Goal: Information Seeking & Learning: Learn about a topic

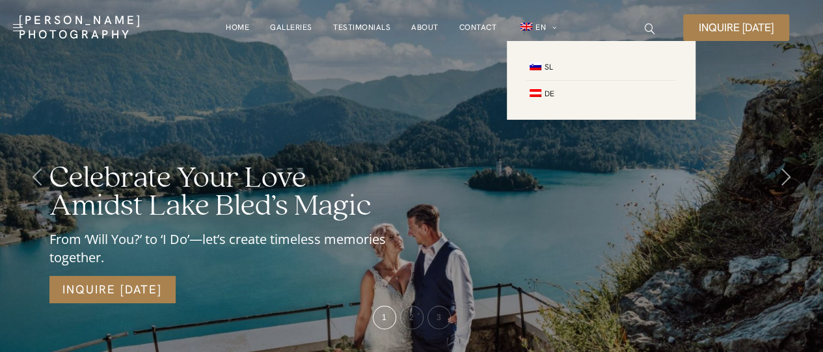
click at [547, 27] on link "EN" at bounding box center [538, 27] width 40 height 27
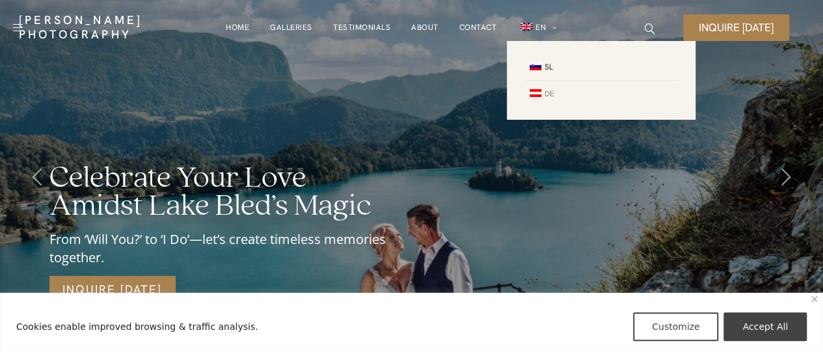
click at [543, 93] on span "DE" at bounding box center [541, 94] width 28 height 10
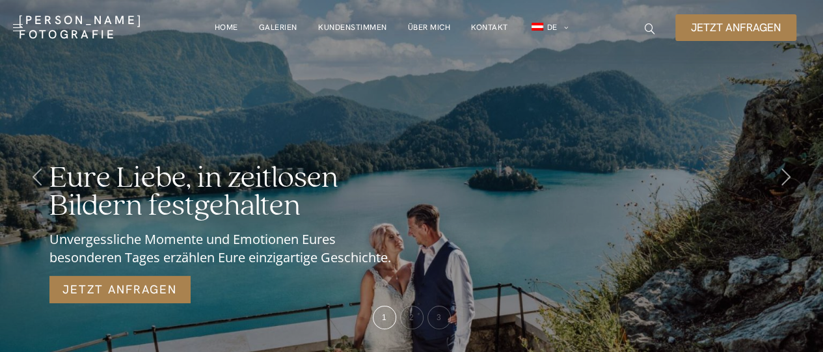
click at [432, 27] on link "Über mich" at bounding box center [429, 27] width 43 height 26
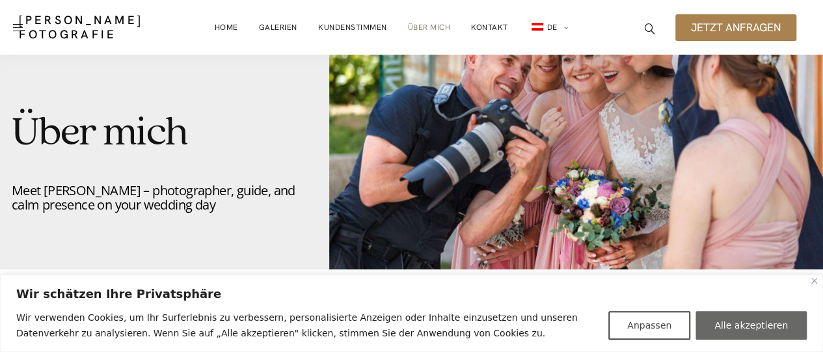
click at [753, 324] on button "Alle akzeptieren" at bounding box center [751, 325] width 111 height 29
checkbox input "true"
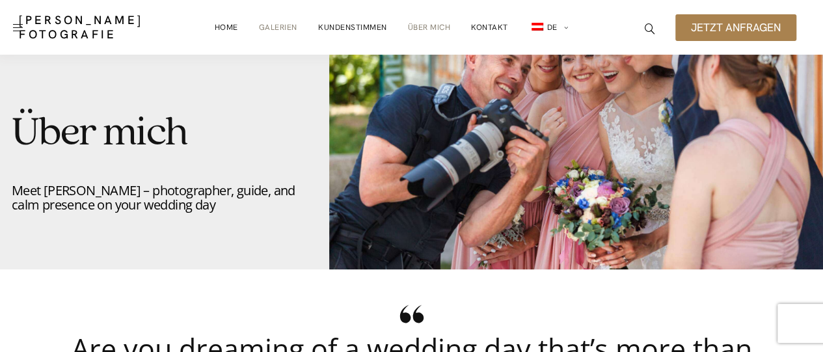
click at [270, 24] on link "Galerien" at bounding box center [278, 27] width 38 height 26
